Goal: Information Seeking & Learning: Learn about a topic

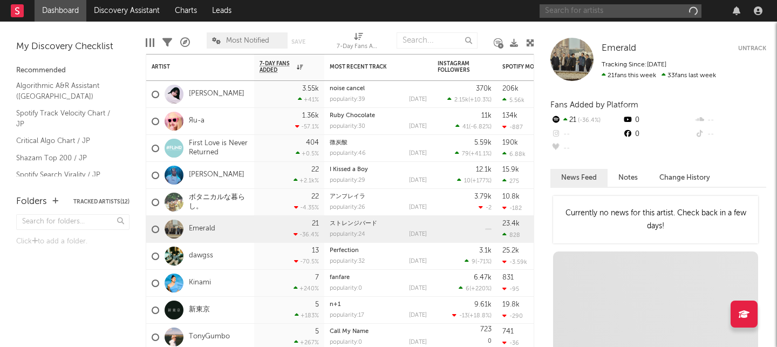
click at [584, 10] on input "text" at bounding box center [621, 10] width 162 height 13
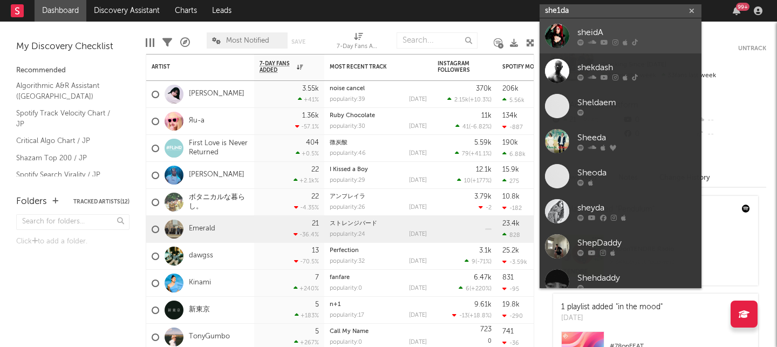
type input "she1da"
click at [593, 32] on div "sheidA" at bounding box center [636, 32] width 119 height 13
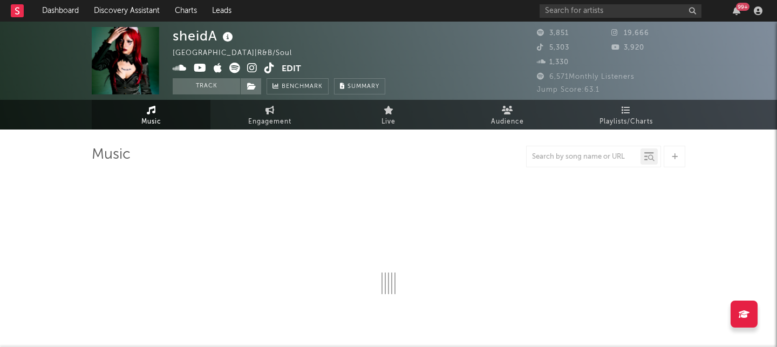
select select "1w"
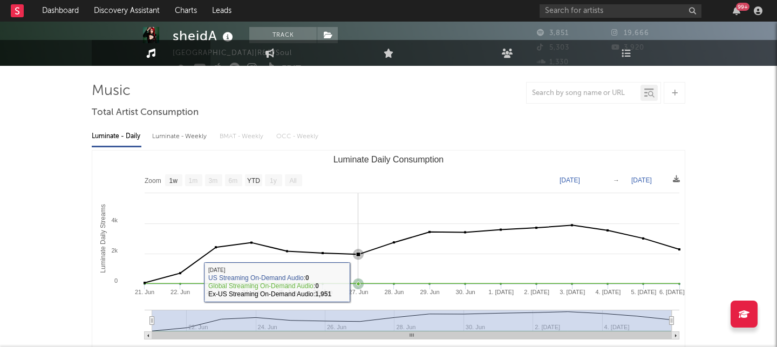
scroll to position [9, 0]
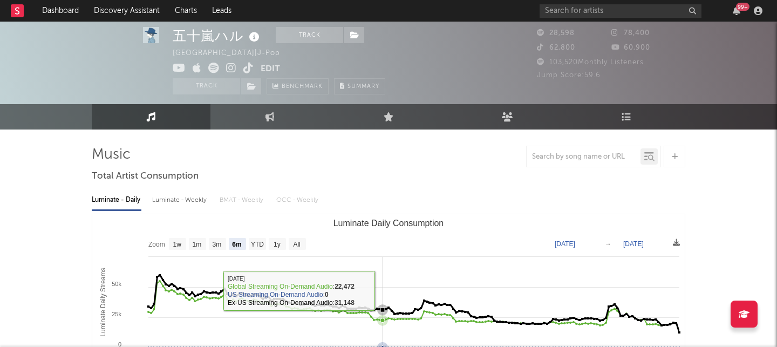
scroll to position [77, 0]
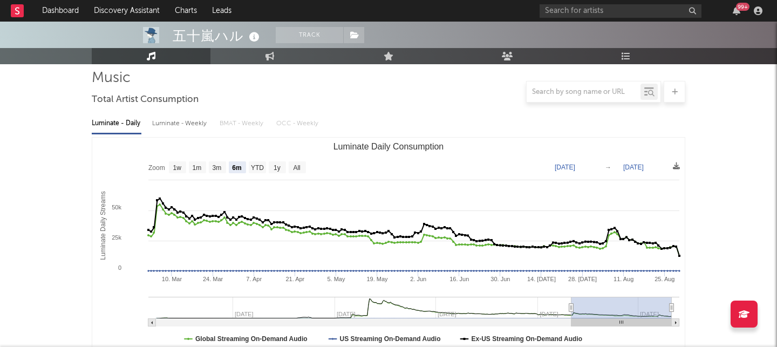
click at [303, 167] on rect "Luminate Daily Consumption" at bounding box center [297, 167] width 17 height 12
select select "All"
type input "2023-02-12"
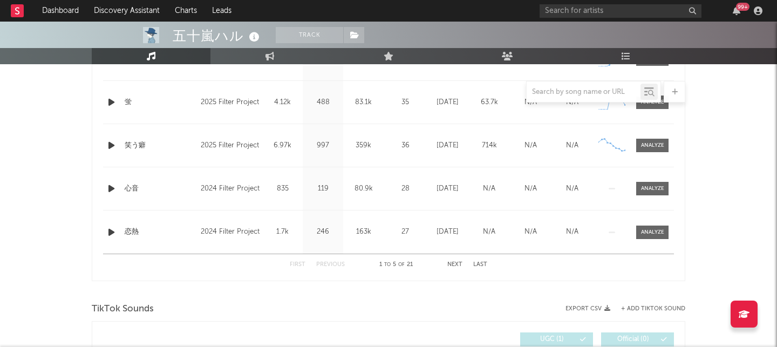
scroll to position [498, 0]
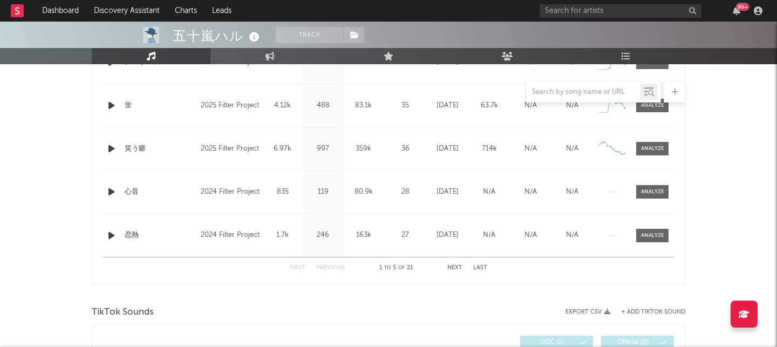
click at [457, 265] on button "Next" at bounding box center [454, 268] width 15 height 6
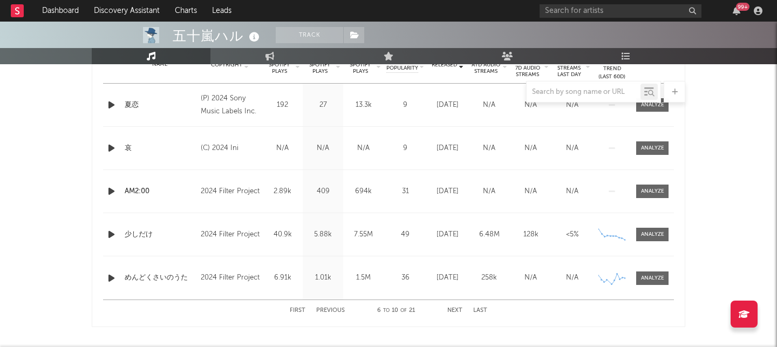
scroll to position [454, 0]
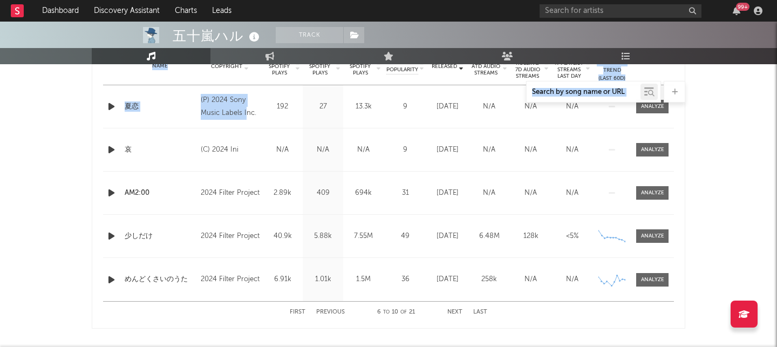
drag, startPoint x: 212, startPoint y: 97, endPoint x: 247, endPoint y: 113, distance: 38.9
click at [247, 113] on div "Music Total Artist Consumption Luminate - Daily Luminate - Weekly BMAT - Weekly…" at bounding box center [389, 350] width 594 height 1317
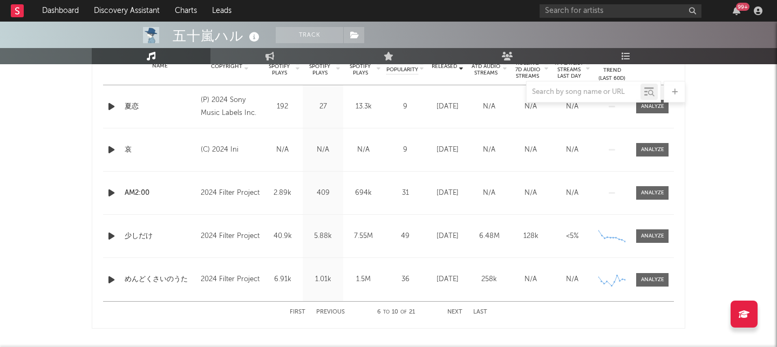
click at [243, 113] on div "(P) 2024 Sony Music Labels Inc." at bounding box center [230, 107] width 59 height 26
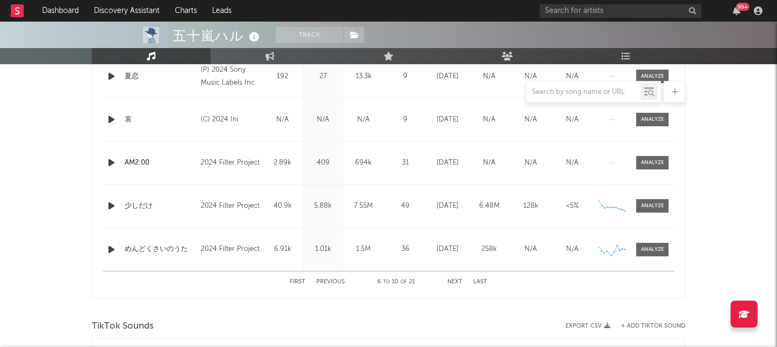
scroll to position [489, 0]
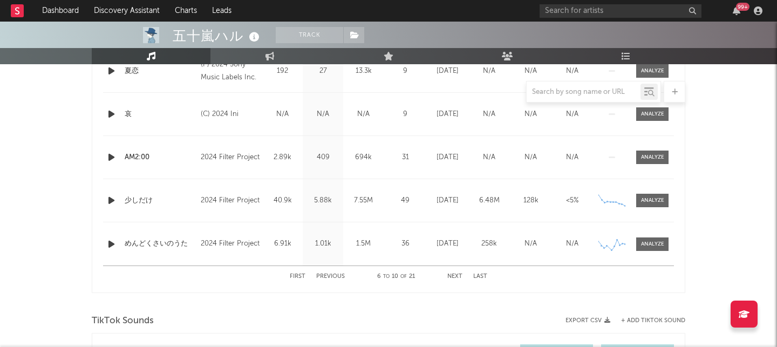
click at [455, 275] on button "Next" at bounding box center [454, 277] width 15 height 6
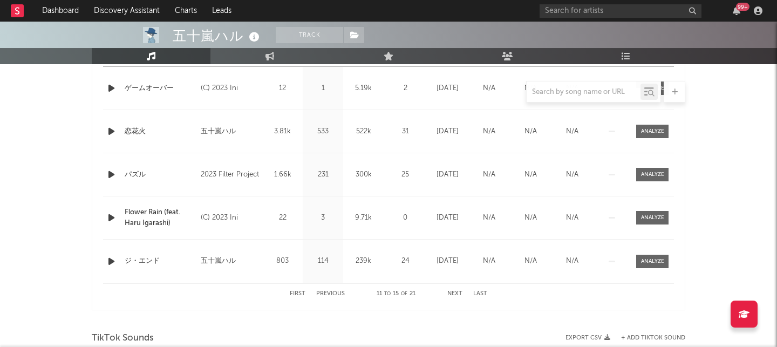
scroll to position [468, 0]
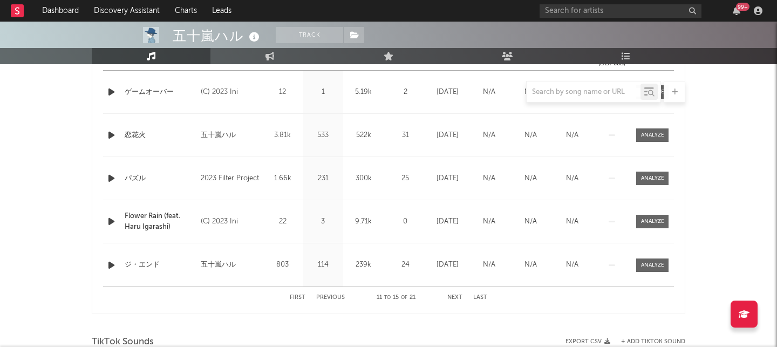
click at [452, 299] on button "Next" at bounding box center [454, 298] width 15 height 6
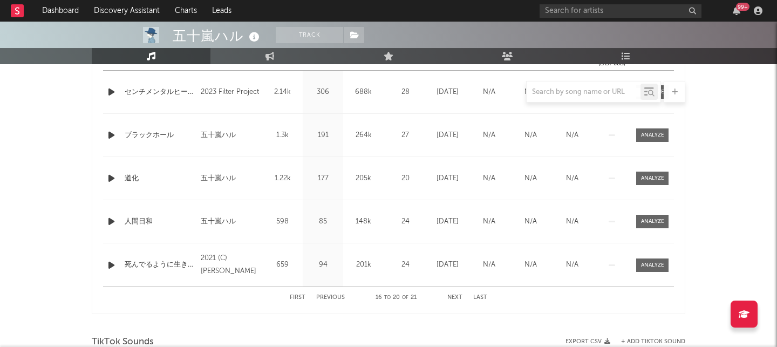
click at [452, 299] on button "Next" at bounding box center [454, 298] width 15 height 6
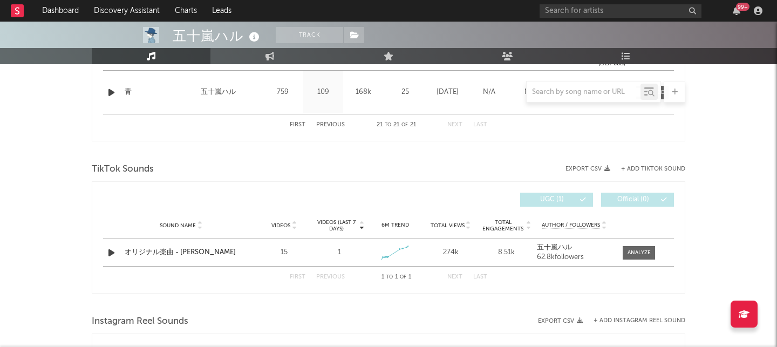
scroll to position [411, 0]
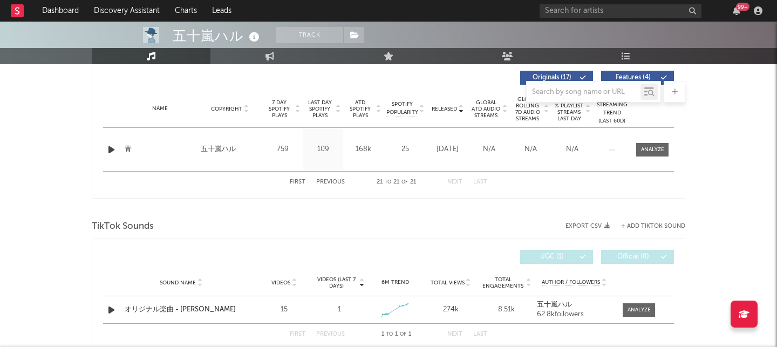
click at [298, 182] on button "First" at bounding box center [298, 182] width 16 height 6
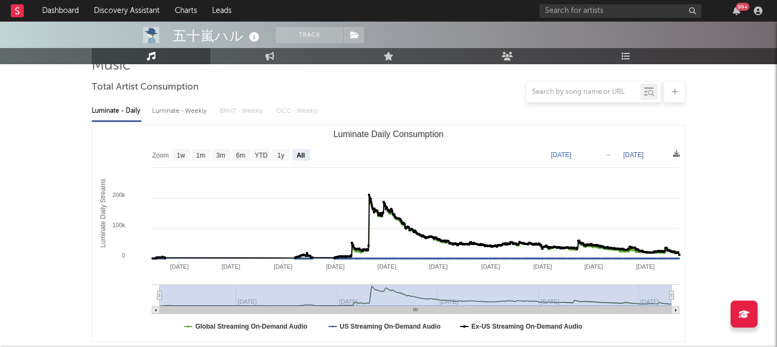
scroll to position [101, 0]
